Goal: Find specific page/section

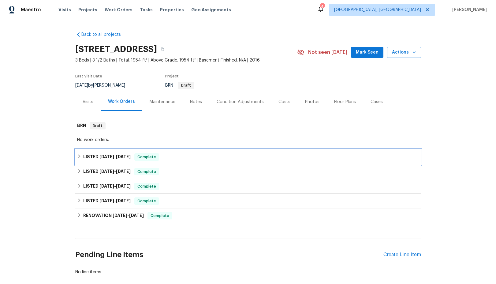
click at [82, 157] on div "LISTED [DATE] - [DATE] Complete" at bounding box center [248, 156] width 342 height 7
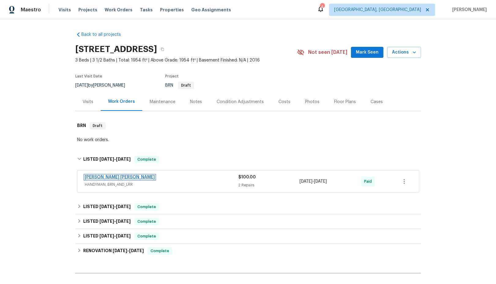
click at [109, 176] on link "[PERSON_NAME] [PERSON_NAME]" at bounding box center [120, 177] width 70 height 4
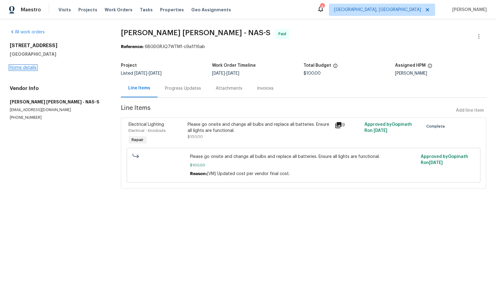
click at [19, 68] on link "Home details" at bounding box center [23, 67] width 27 height 4
